Goal: Information Seeking & Learning: Learn about a topic

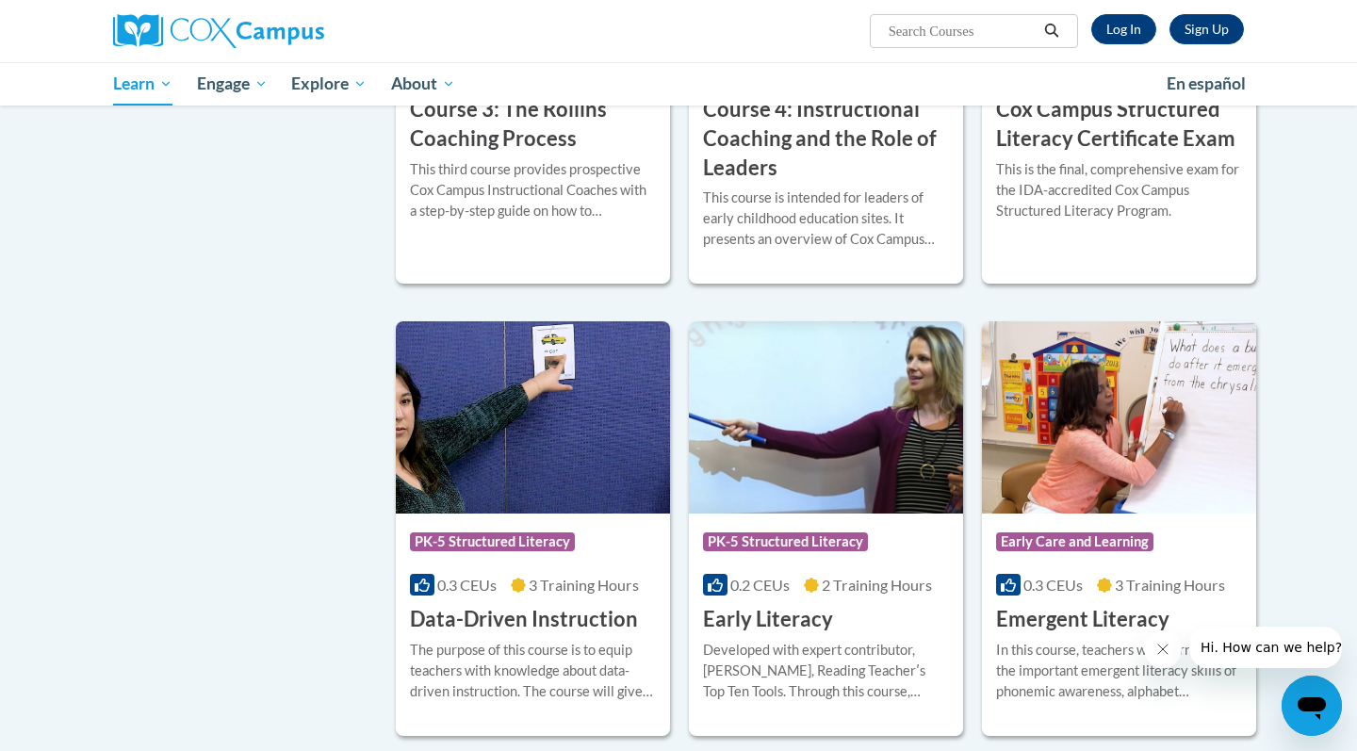
scroll to position [1606, 0]
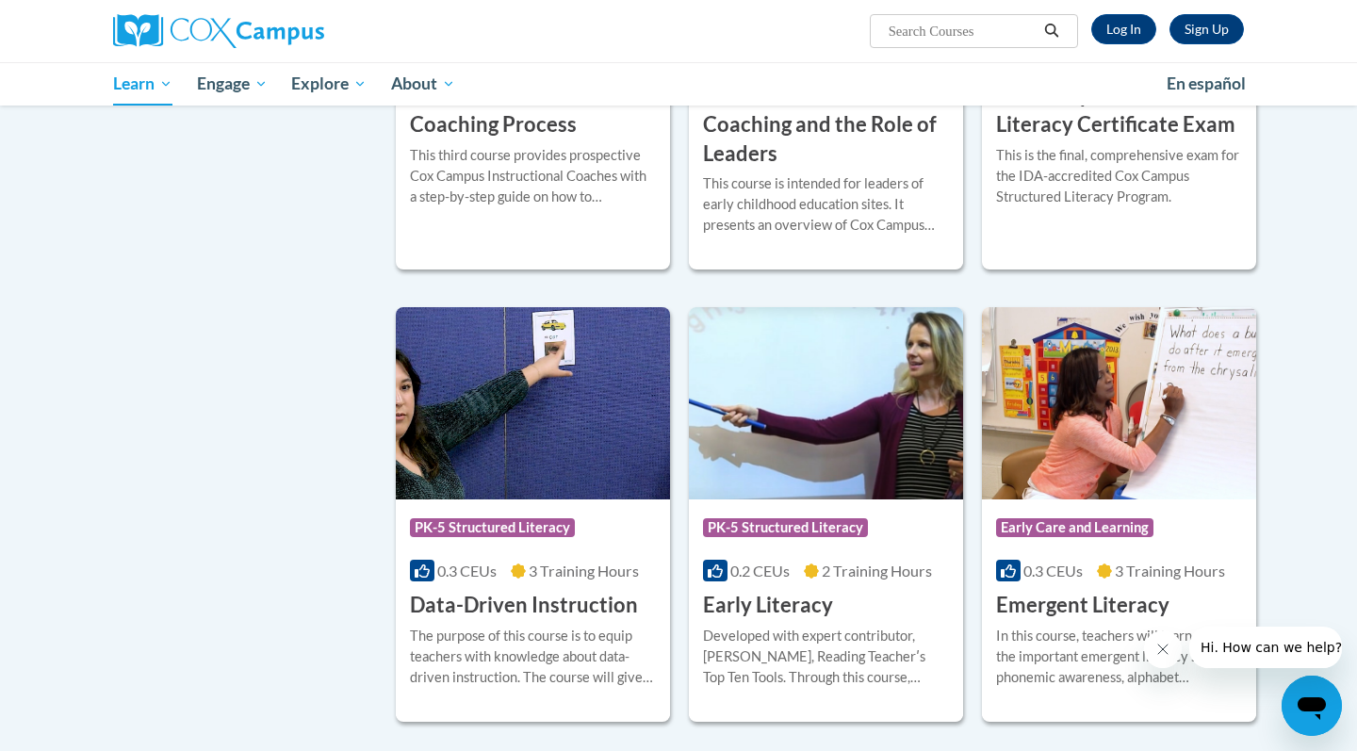
click at [935, 33] on input "Search..." at bounding box center [961, 31] width 151 height 23
type input "oral language"
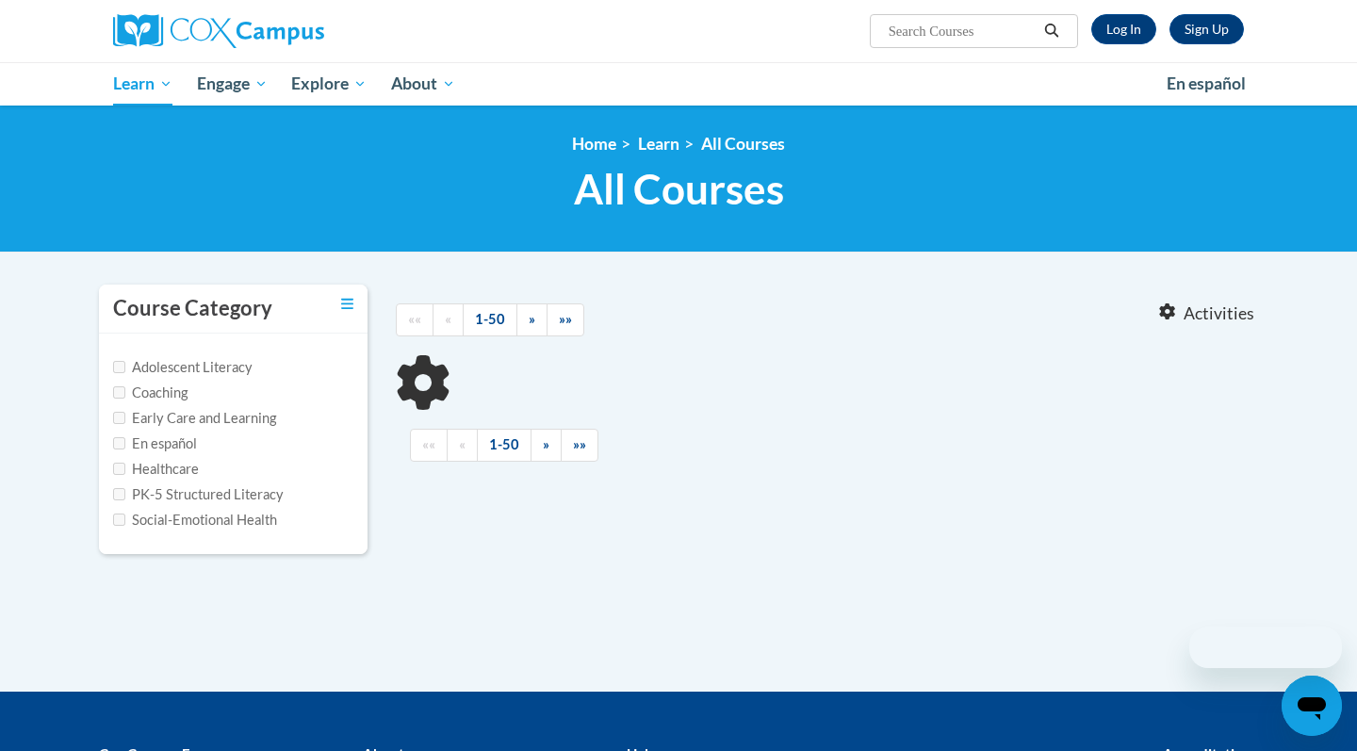
type input "oral language"
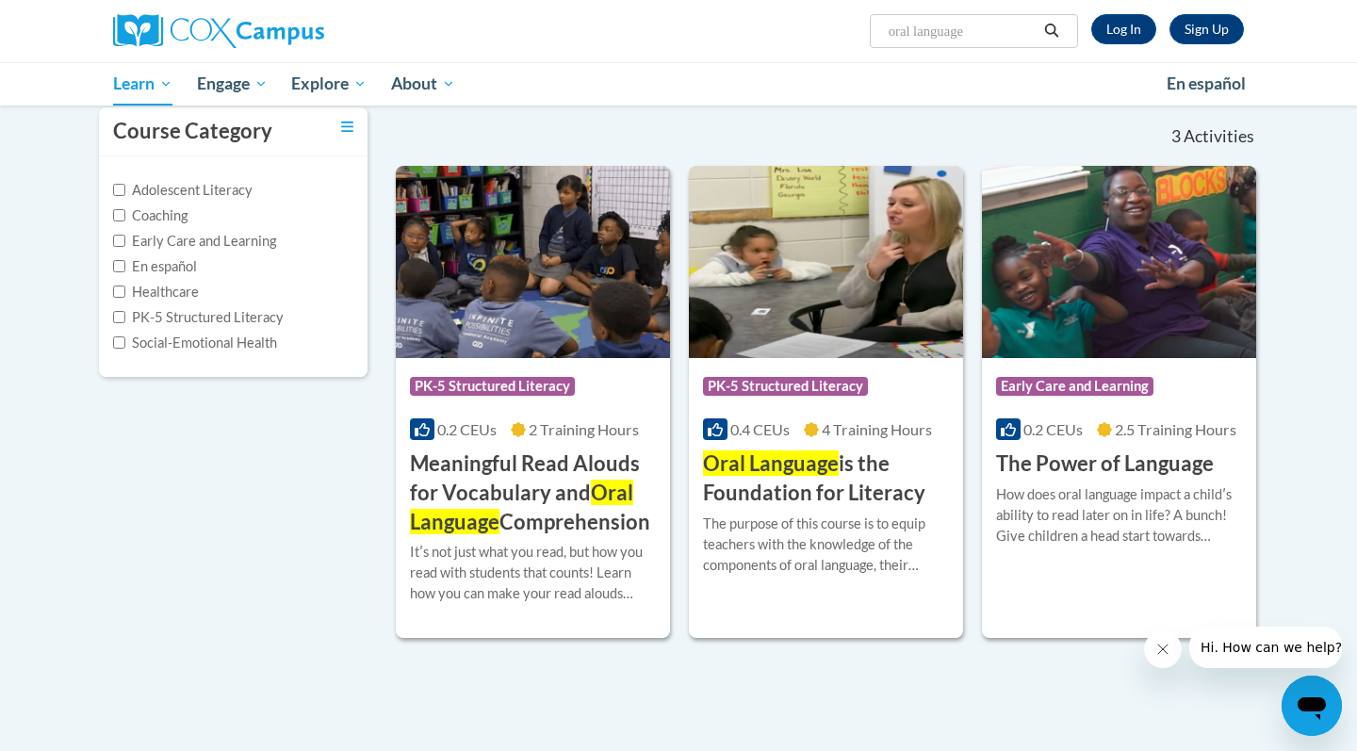
scroll to position [186, 0]
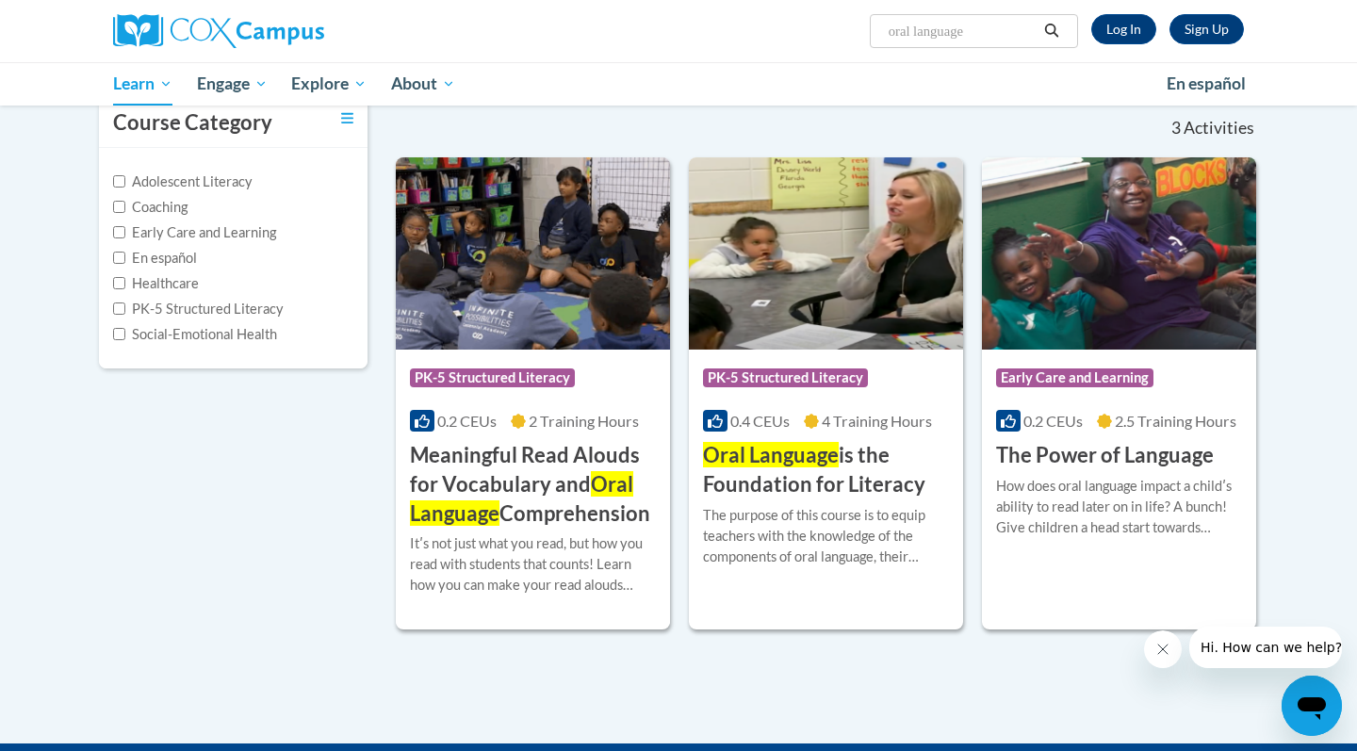
click at [883, 357] on div "Course Category: PK-5 Structured Literacy 0.4 CEUs 4 Training Hours COURSE Oral…" at bounding box center [826, 425] width 274 height 150
